Goal: Use online tool/utility: Use online tool/utility

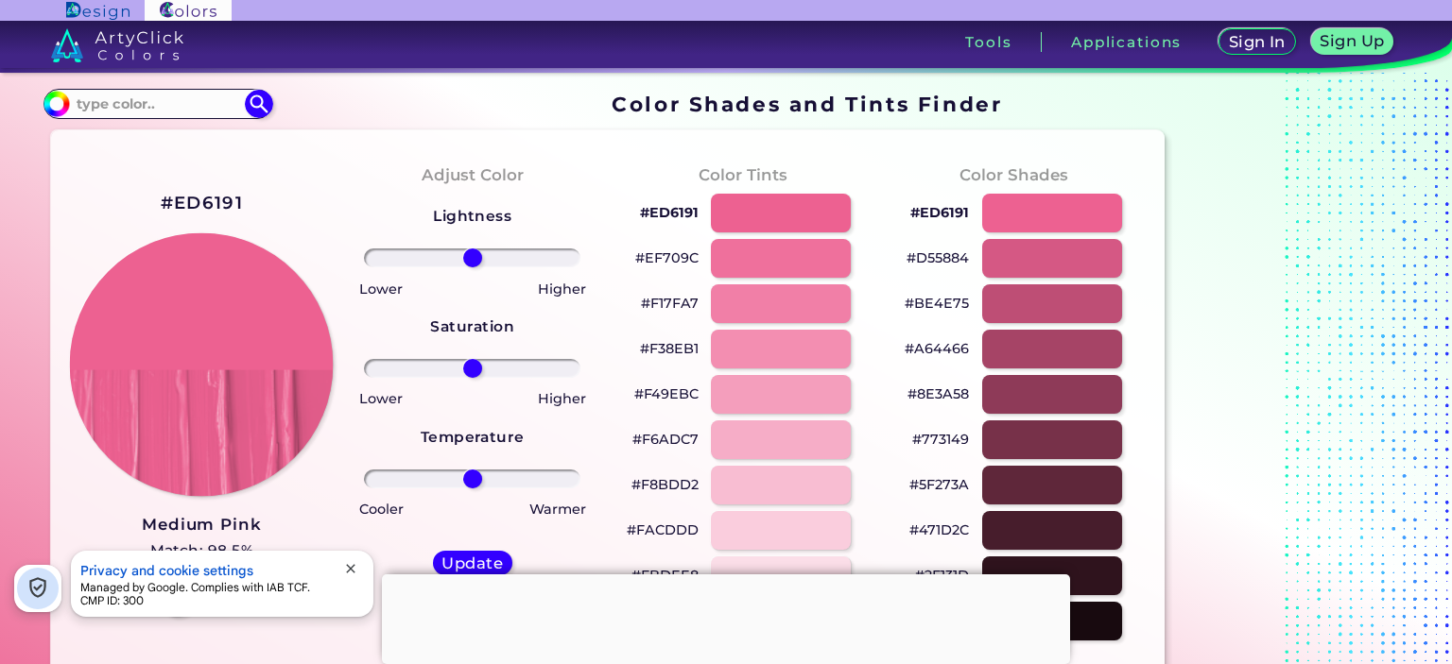
click at [238, 330] on img at bounding box center [202, 364] width 264 height 264
drag, startPoint x: 696, startPoint y: 209, endPoint x: 642, endPoint y: 211, distance: 53.9
click at [642, 211] on p "#ED6191" at bounding box center [669, 212] width 59 height 23
copy p "#ED6191"
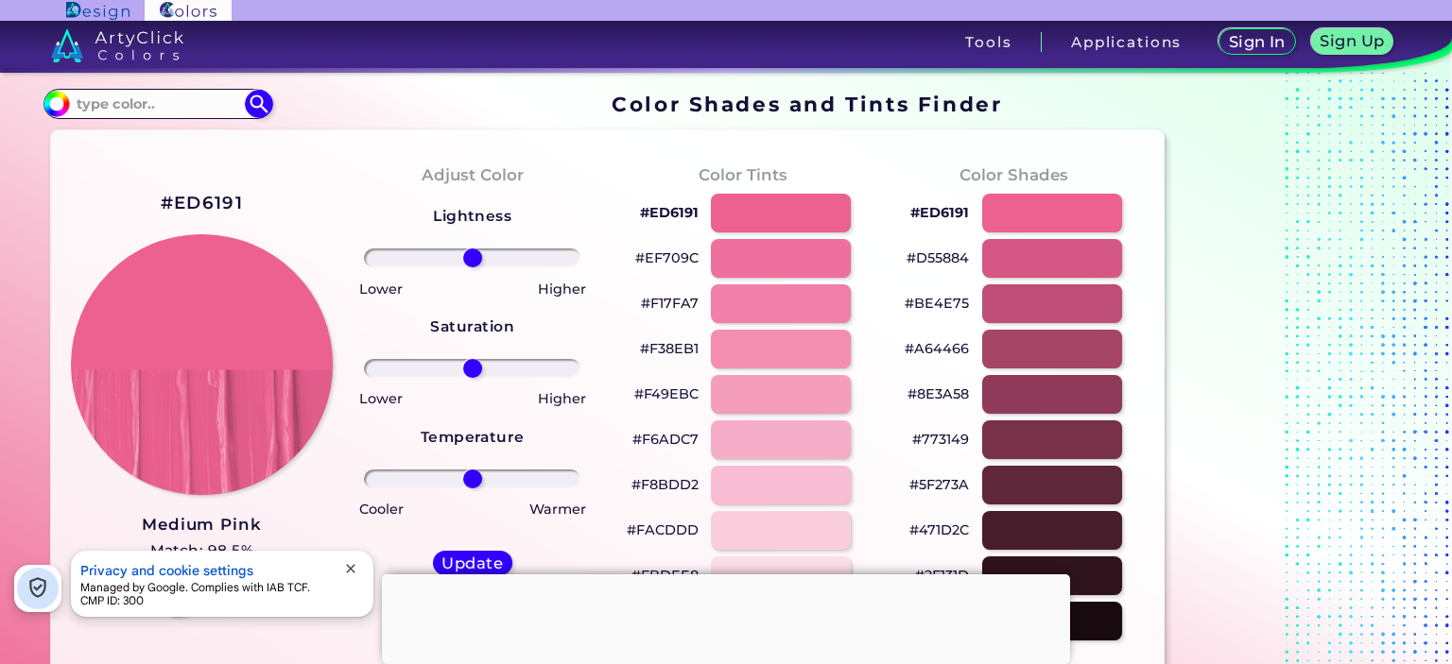
click at [616, 215] on div "Color Tints #ED6191 #EF709C #F17FA7 #F38EB1 #F49EBC #F6ADC7 #F8BDD2 #FACDDD #FB…" at bounding box center [743, 403] width 270 height 514
click at [659, 211] on p "#ED6191" at bounding box center [669, 212] width 59 height 23
click at [659, 211] on p "#ED6191 copied" at bounding box center [669, 212] width 59 height 23
copy p "#"
click at [129, 54] on img at bounding box center [117, 45] width 133 height 34
